Goal: Transaction & Acquisition: Purchase product/service

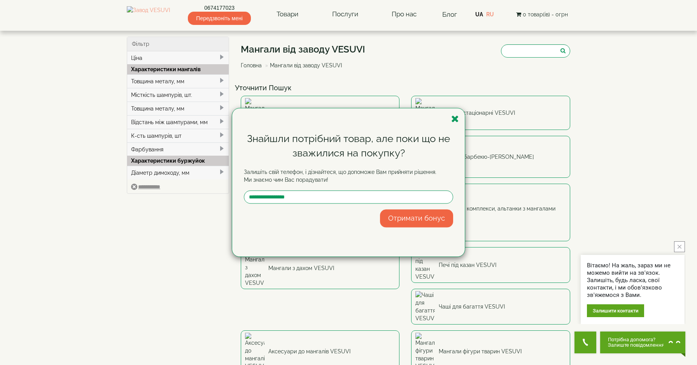
click at [456, 117] on icon "button" at bounding box center [455, 119] width 8 height 10
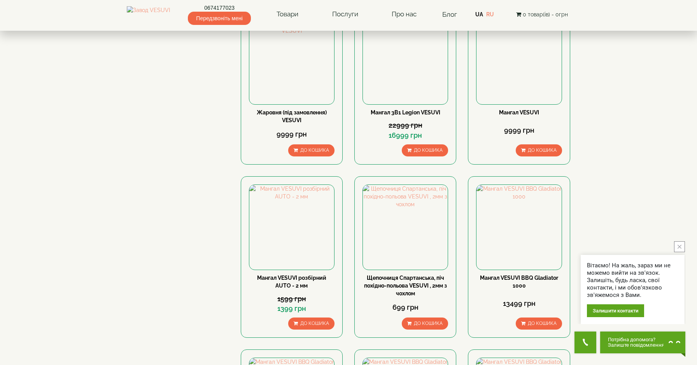
scroll to position [442, 0]
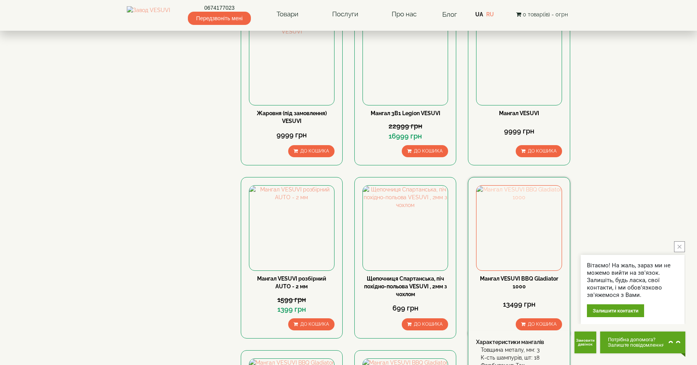
click at [520, 186] on img at bounding box center [519, 228] width 85 height 85
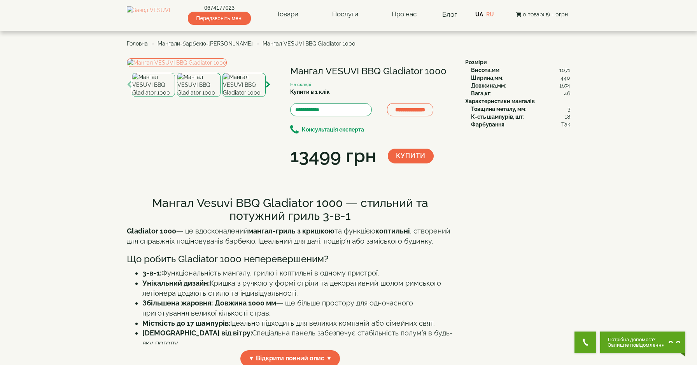
click at [203, 97] on img at bounding box center [198, 85] width 43 height 24
click at [252, 97] on img at bounding box center [244, 85] width 43 height 24
click at [140, 97] on img at bounding box center [153, 85] width 43 height 24
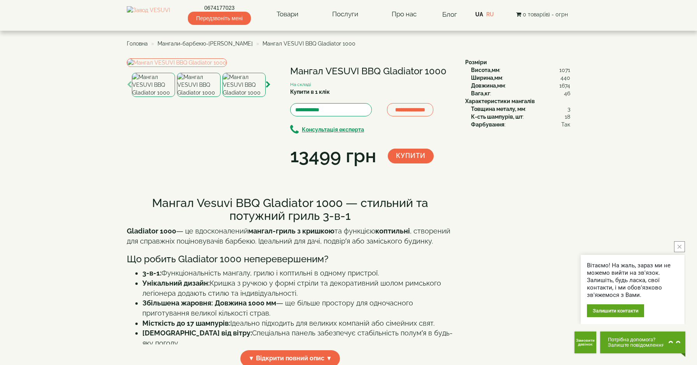
click at [310, 169] on div "**********" at bounding box center [293, 113] width 333 height 111
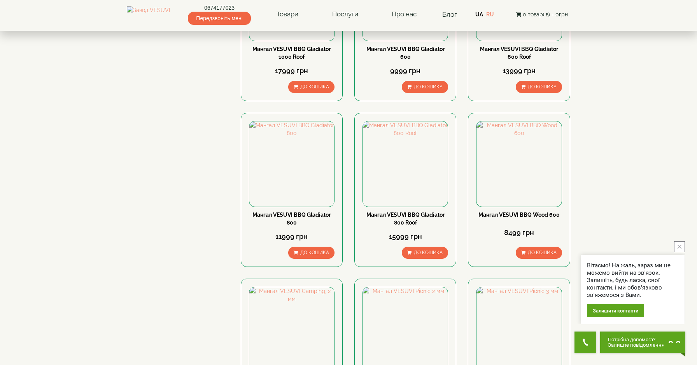
scroll to position [917, 0]
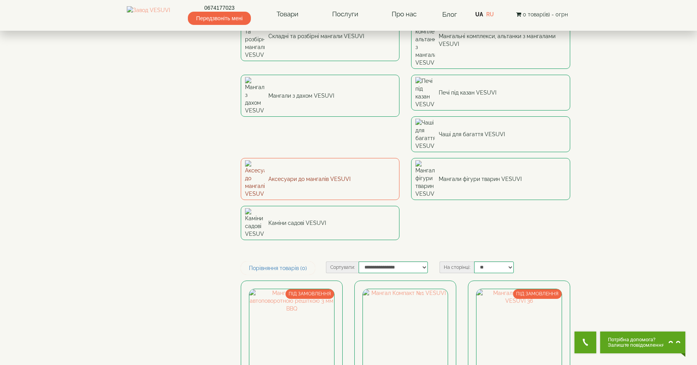
scroll to position [181, 0]
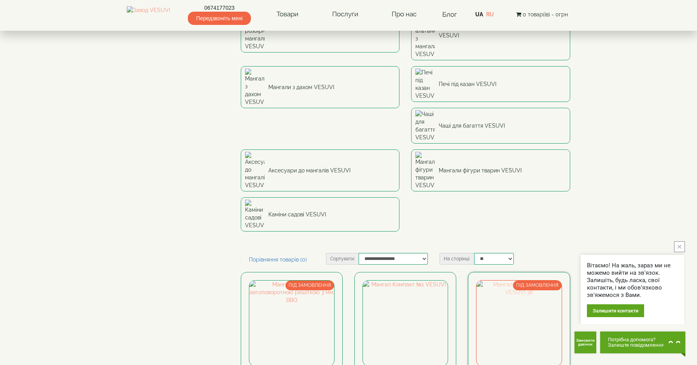
click at [530, 280] on img at bounding box center [519, 322] width 85 height 85
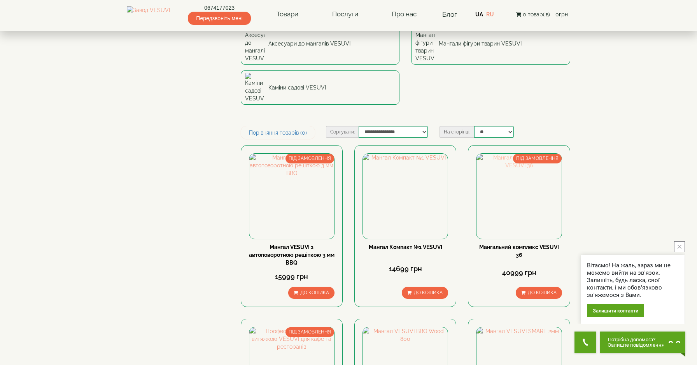
scroll to position [324, 0]
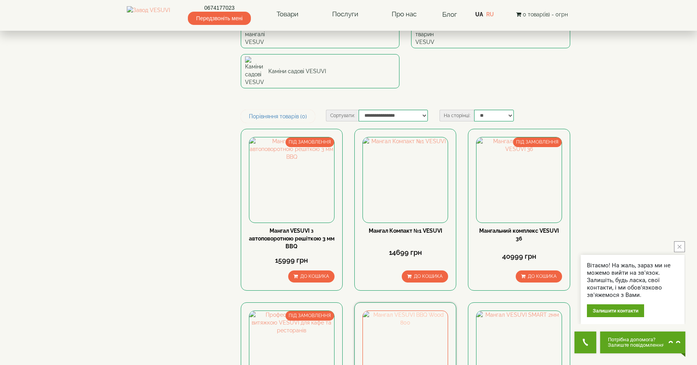
click at [392, 311] on img at bounding box center [405, 353] width 85 height 85
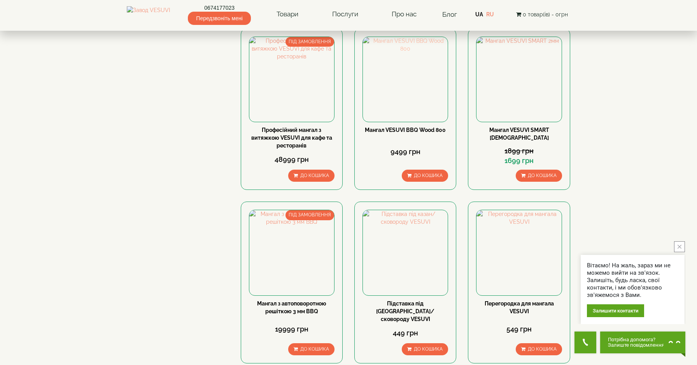
scroll to position [601, 0]
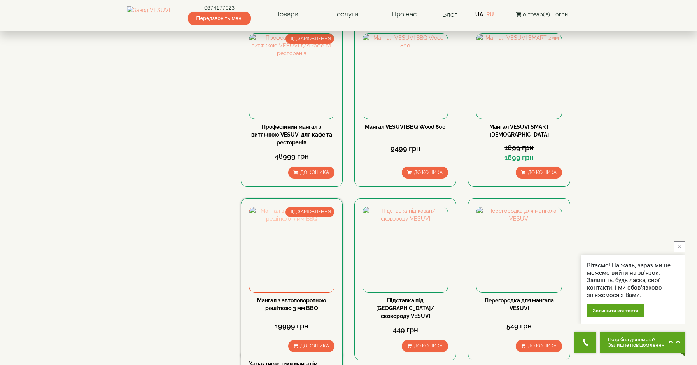
click at [307, 207] on img at bounding box center [291, 249] width 85 height 85
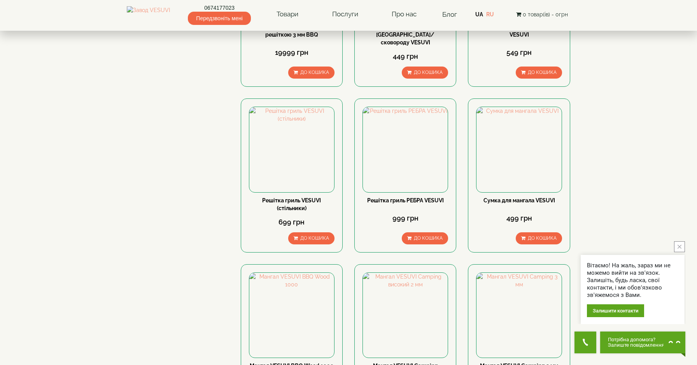
scroll to position [876, 0]
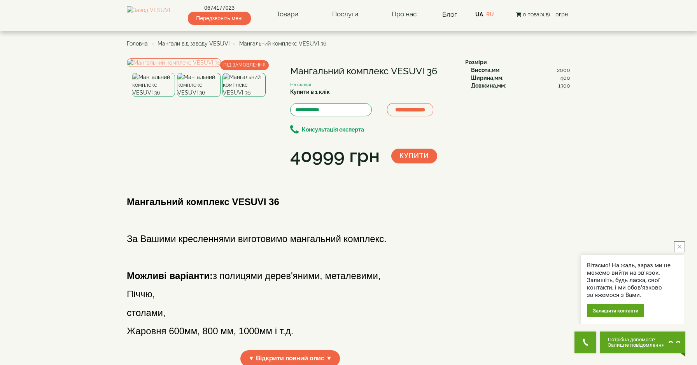
click at [199, 97] on img at bounding box center [198, 85] width 43 height 24
click at [232, 97] on img at bounding box center [244, 85] width 43 height 24
click at [186, 67] on img at bounding box center [174, 62] width 94 height 9
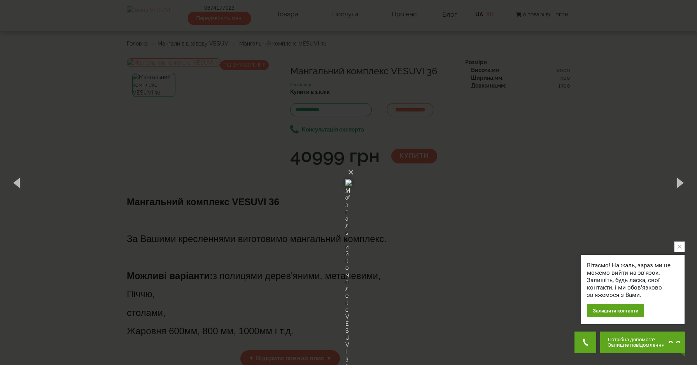
click at [161, 65] on div "× Мангальний комплекс VESUVI 36 3 of 3 Loading..." at bounding box center [348, 182] width 697 height 365
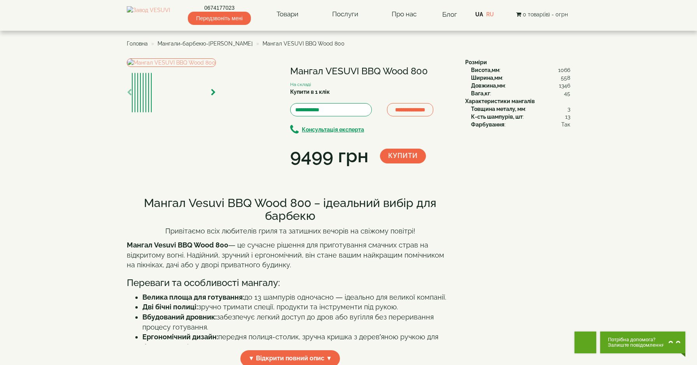
click at [216, 67] on img at bounding box center [171, 62] width 89 height 9
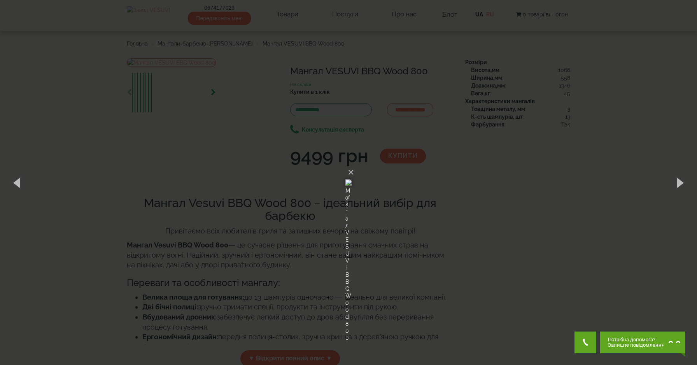
click at [352, 176] on img at bounding box center [348, 182] width 6 height 37
click at [352, 177] on img at bounding box center [348, 182] width 6 height 37
click at [352, 179] on img at bounding box center [348, 182] width 6 height 37
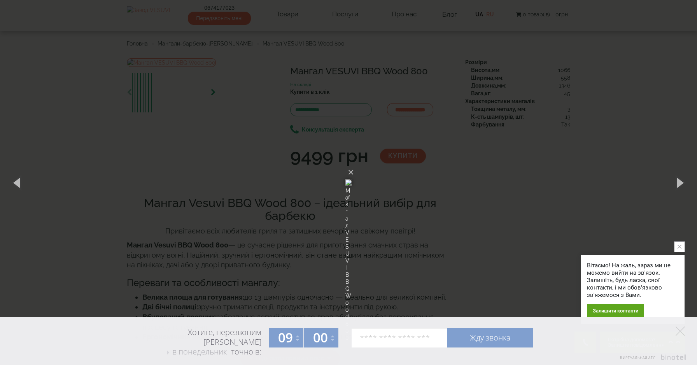
click at [675, 103] on div "× Мангал VESUVI BBQ Wood 800 1 of 8 Loading..." at bounding box center [348, 182] width 697 height 365
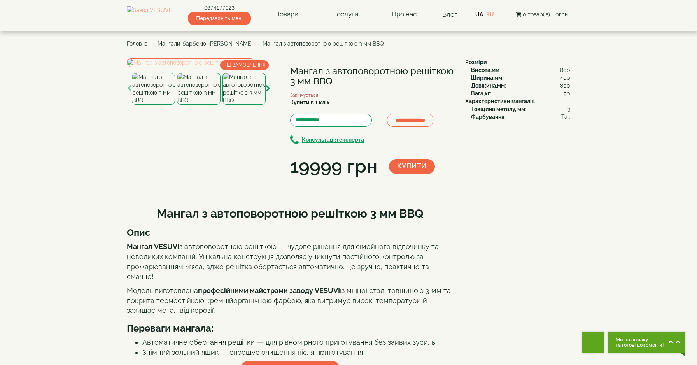
click at [247, 67] on img at bounding box center [191, 62] width 128 height 9
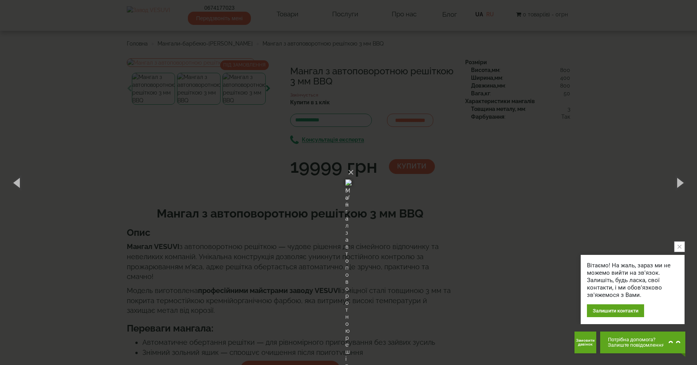
click at [668, 43] on div "× Мангал з автоповоротною решіткою 3 мм BBQ 6 of 6 Loading..." at bounding box center [348, 182] width 697 height 365
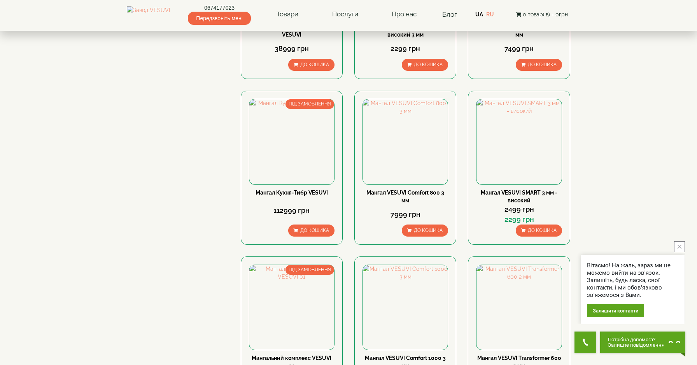
scroll to position [896, 0]
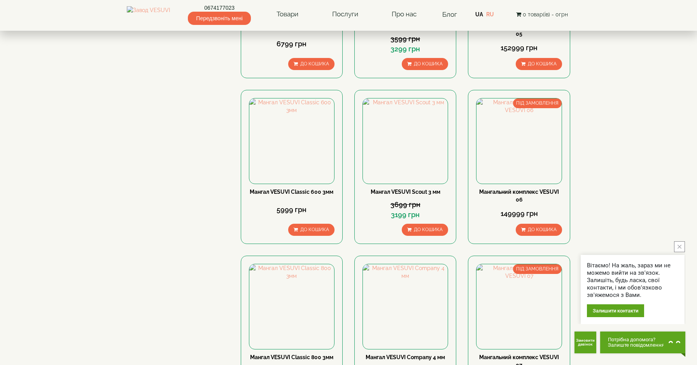
scroll to position [869, 0]
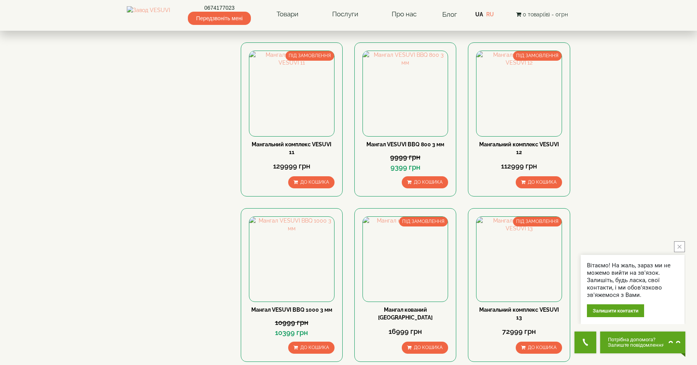
scroll to position [934, 0]
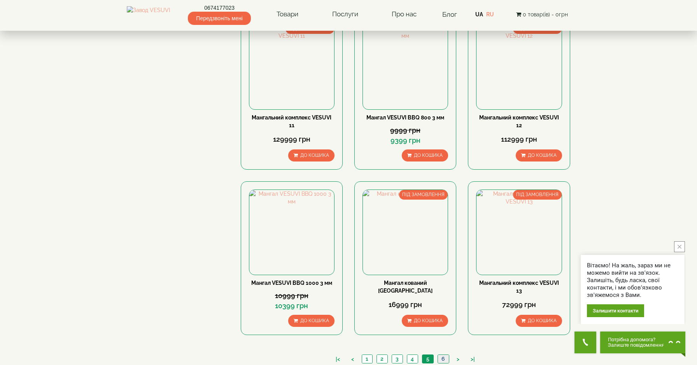
click at [440, 355] on link "6" at bounding box center [443, 359] width 11 height 8
